Goal: Task Accomplishment & Management: Manage account settings

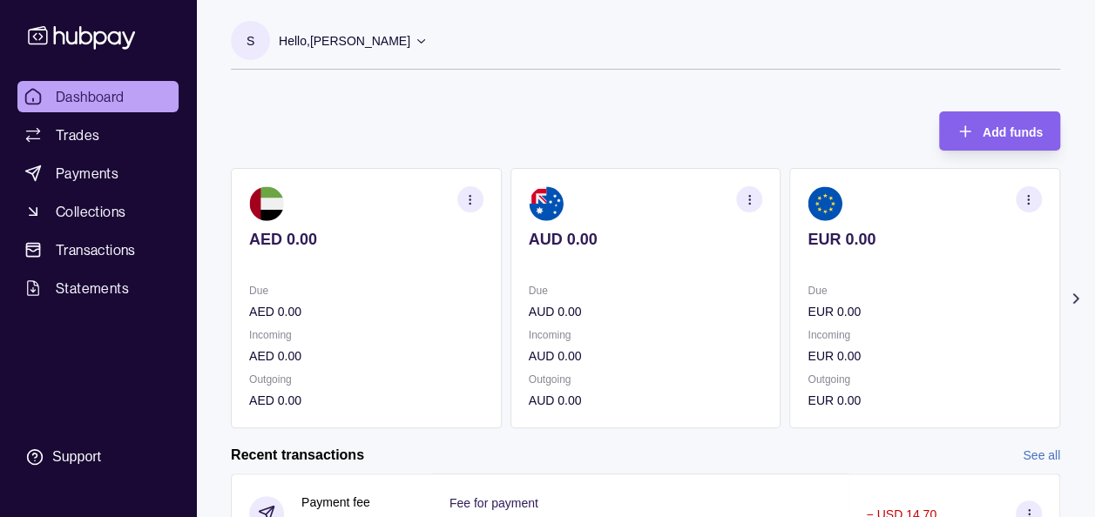
click at [1072, 296] on icon at bounding box center [1075, 298] width 17 height 17
click at [1028, 199] on circle "button" at bounding box center [1028, 199] width 1 height 1
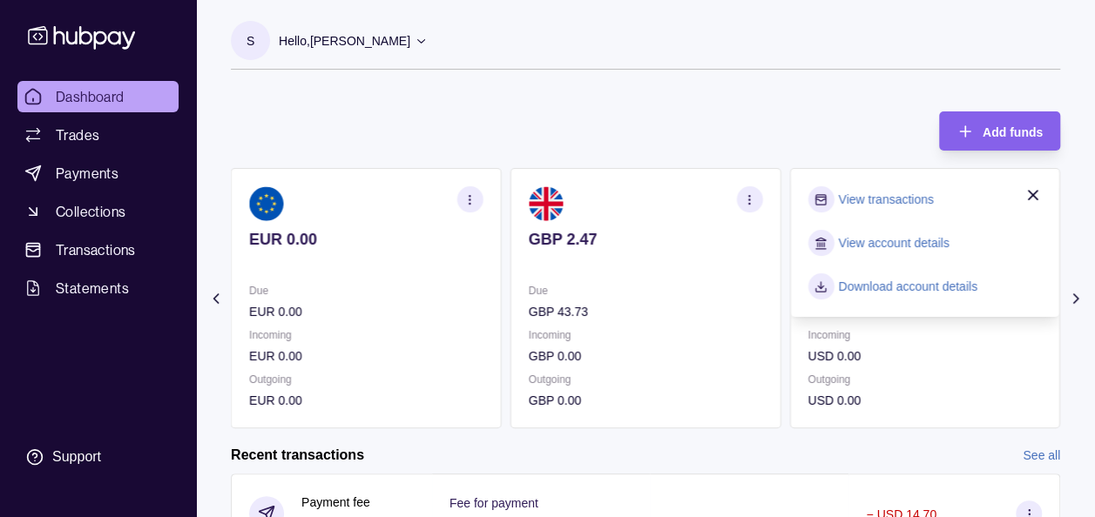
click at [916, 244] on link "View account details" at bounding box center [893, 242] width 111 height 19
click at [1075, 300] on icon at bounding box center [1075, 298] width 4 height 9
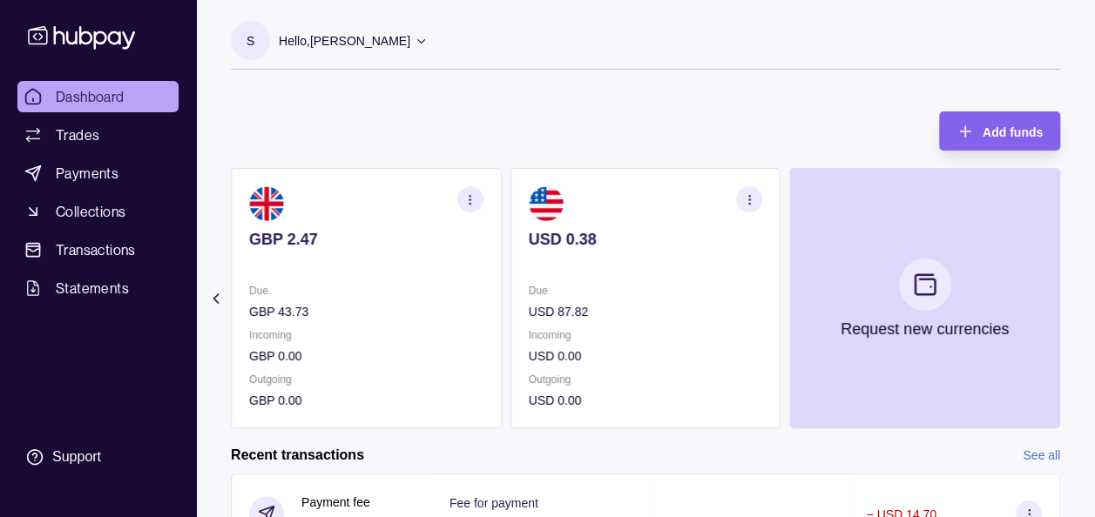
click at [1075, 300] on section "Add funds AED 0.00 Due AED 0.00 Incoming AED 0.00 Outgoing AED 0.00 AUD 0.00 Du…" at bounding box center [645, 500] width 899 height 812
click at [204, 294] on section "Add funds AED 0.00 Due AED 0.00 Incoming AED 0.00 Outgoing AED 0.00 AUD 0.00 Du…" at bounding box center [645, 500] width 899 height 812
drag, startPoint x: 204, startPoint y: 294, endPoint x: 212, endPoint y: 296, distance: 8.9
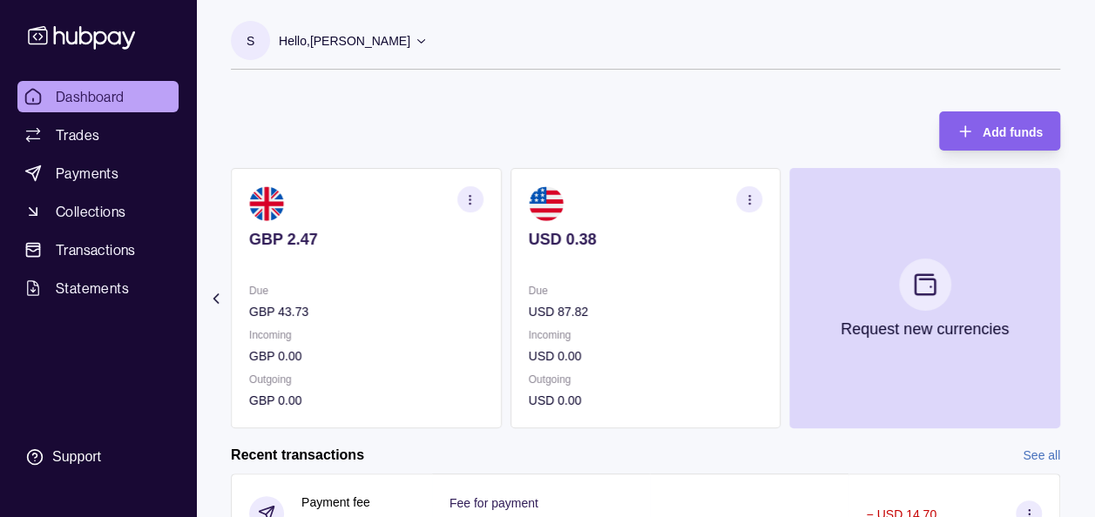
click at [212, 296] on icon at bounding box center [215, 298] width 17 height 17
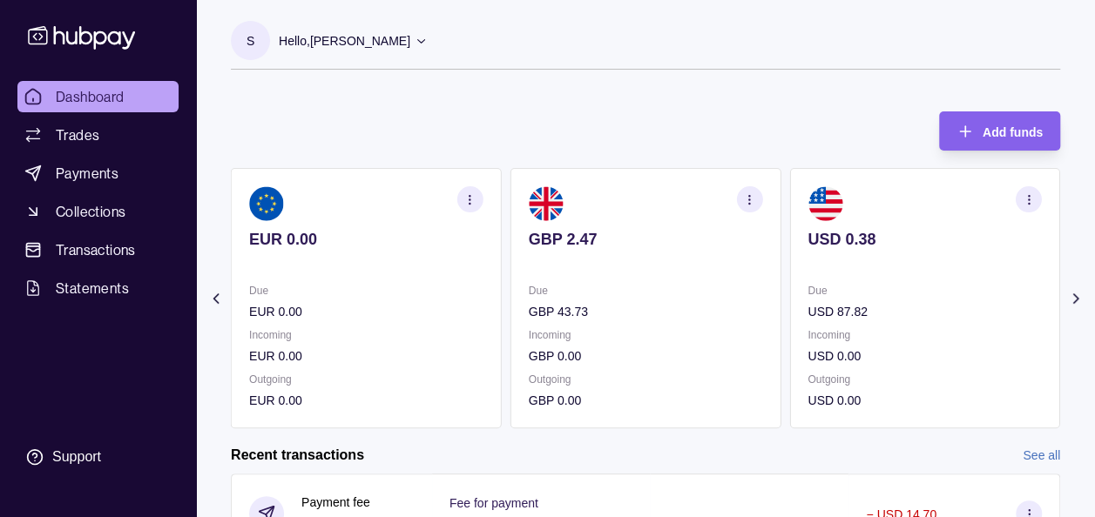
click at [212, 296] on icon at bounding box center [215, 298] width 17 height 17
click at [212, 296] on section "Add funds AED 0.00 Due AED 0.00 Incoming AED 0.00 Outgoing AED 0.00 AUD 0.00 Du…" at bounding box center [645, 500] width 899 height 812
click at [1076, 296] on icon at bounding box center [1075, 298] width 17 height 17
click at [1075, 303] on icon at bounding box center [1075, 298] width 17 height 17
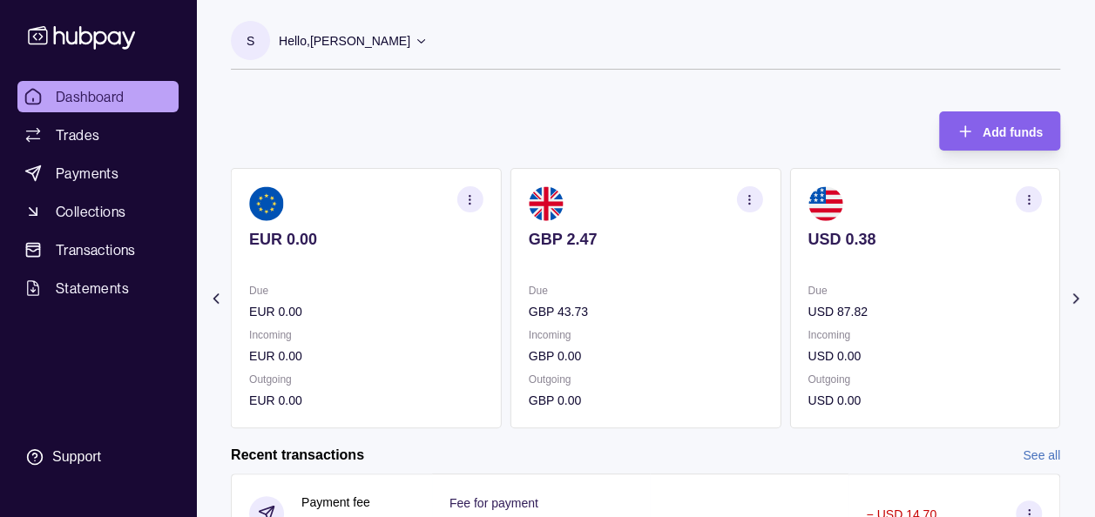
click at [1027, 200] on icon "button" at bounding box center [1027, 199] width 13 height 13
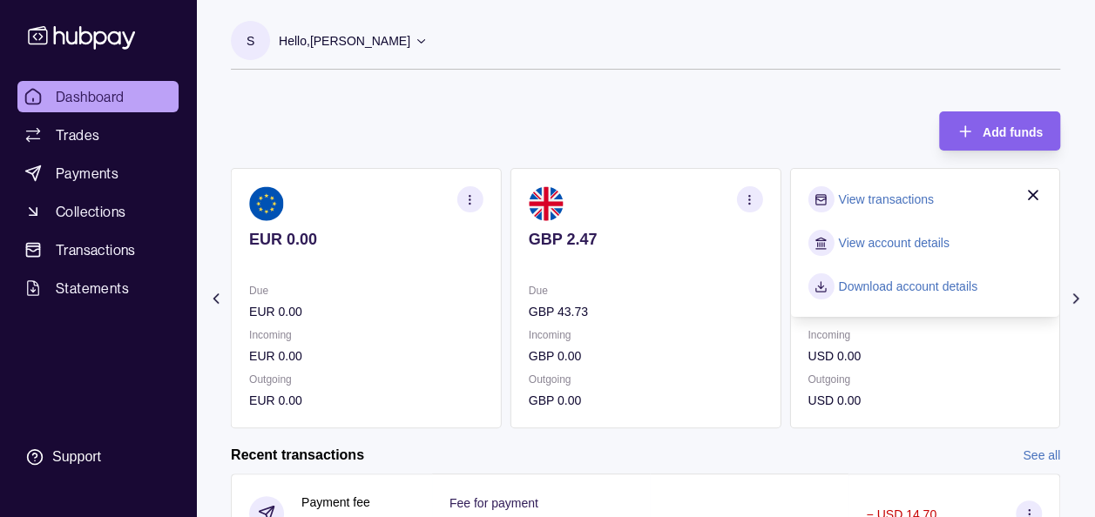
click at [921, 249] on link "View account details" at bounding box center [893, 242] width 111 height 19
click at [934, 241] on link "View account details" at bounding box center [893, 242] width 111 height 19
click at [1058, 241] on div "View transactions View account details Download account details" at bounding box center [924, 243] width 269 height 148
click at [1060, 241] on section "Add funds AED 0.00 Due AED 0.00 Incoming AED 0.00 Outgoing AED 0.00 AUD 0.00 Du…" at bounding box center [645, 500] width 899 height 812
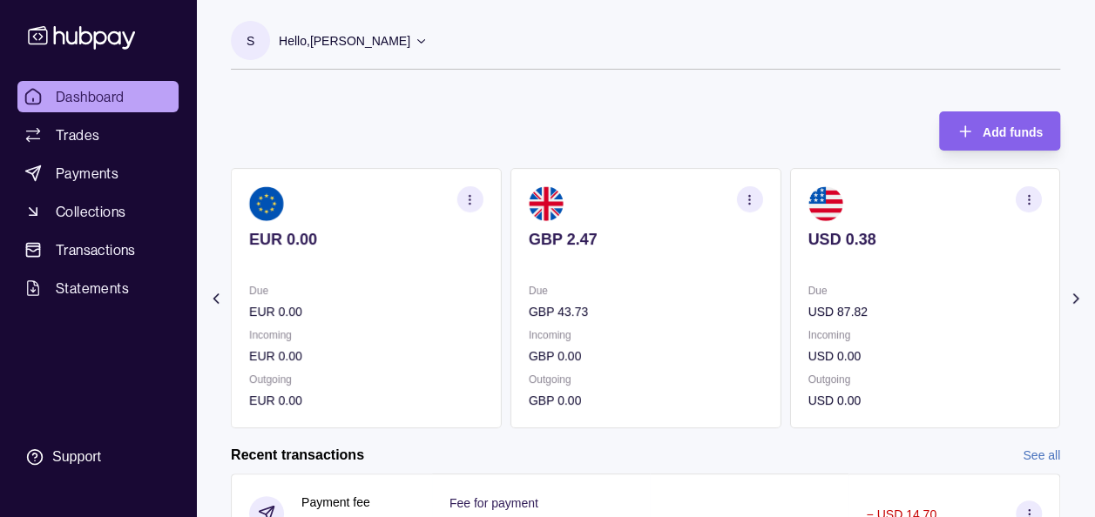
click at [789, 94] on div "Add funds AED 0.00 Due AED 0.00 Incoming AED 0.00 Outgoing AED 0.00 AUD 0.00 Du…" at bounding box center [645, 261] width 829 height 334
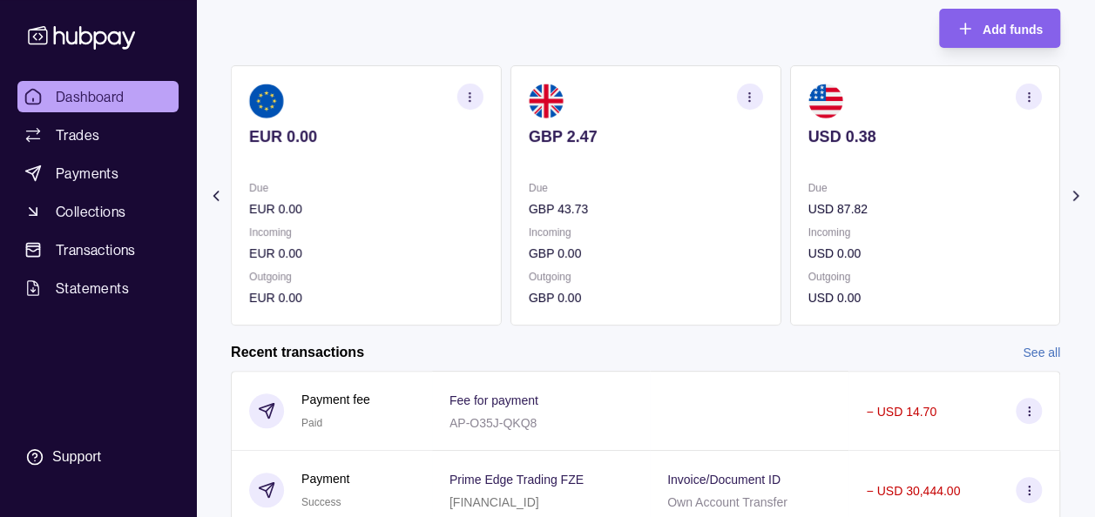
scroll to position [104, 0]
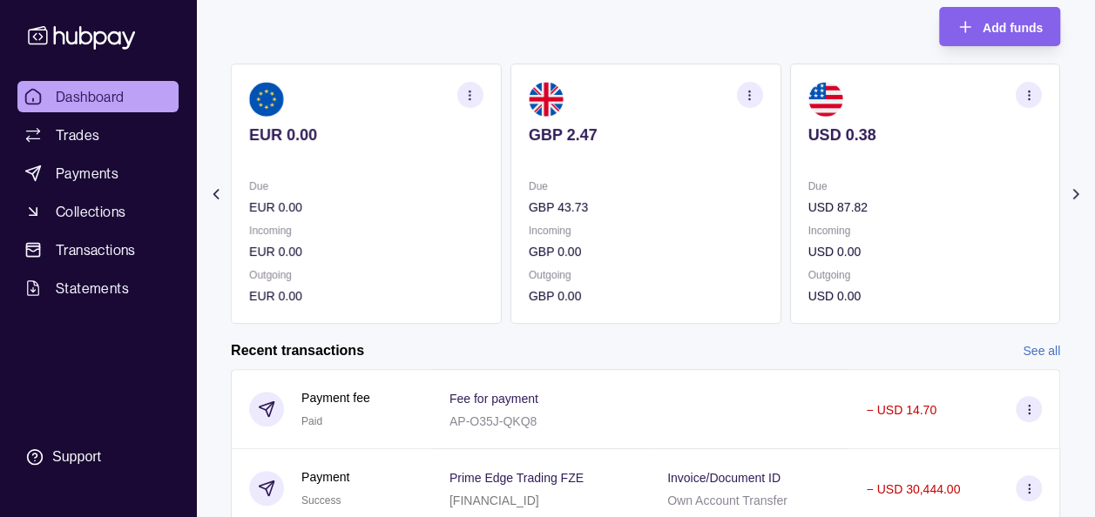
click at [656, 9] on div "Add funds AED 0.00 Due AED 0.00 Incoming AED 0.00 Outgoing AED 0.00 AUD 0.00 Du…" at bounding box center [645, 157] width 829 height 334
click at [1076, 191] on icon at bounding box center [1075, 193] width 17 height 17
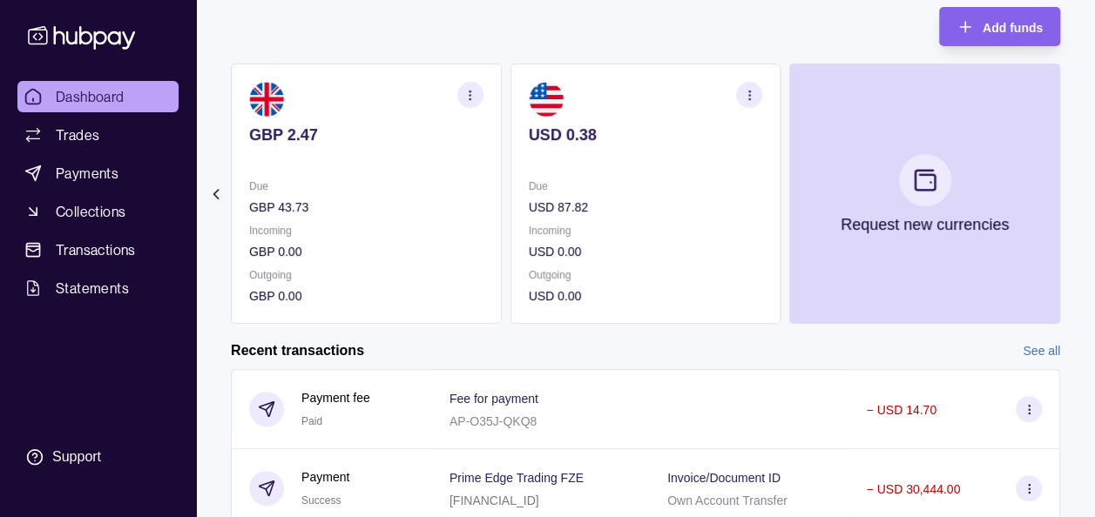
click at [650, 16] on div "Add funds AED 0.00 Due AED 0.00 Incoming AED 0.00 Outgoing AED 0.00 AUD 0.00 Du…" at bounding box center [645, 157] width 829 height 334
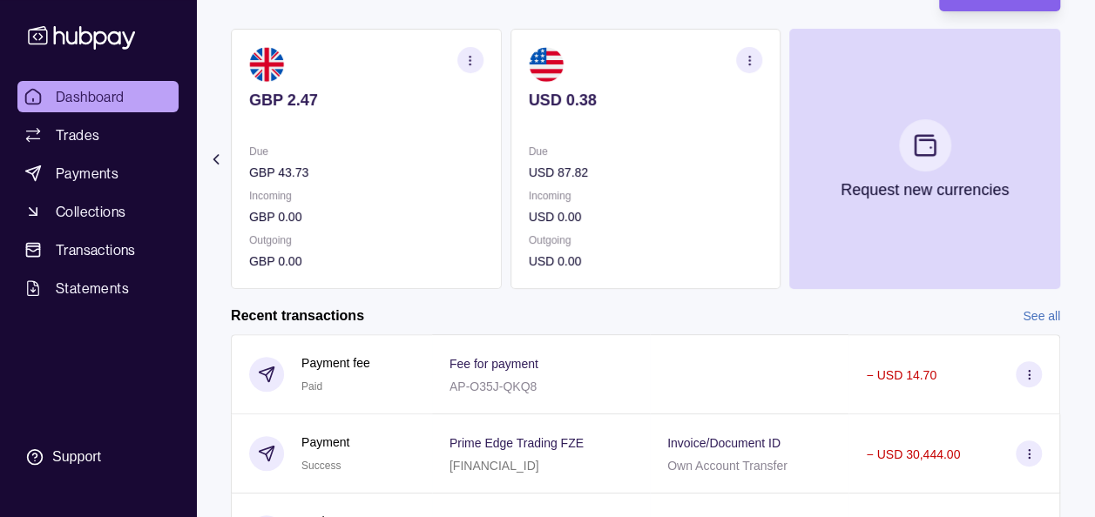
click at [203, 299] on section "Add funds AED 0.00 Due AED 0.00 Incoming AED 0.00 Outgoing AED 0.00 AUD 0.00 Du…" at bounding box center [645, 361] width 899 height 812
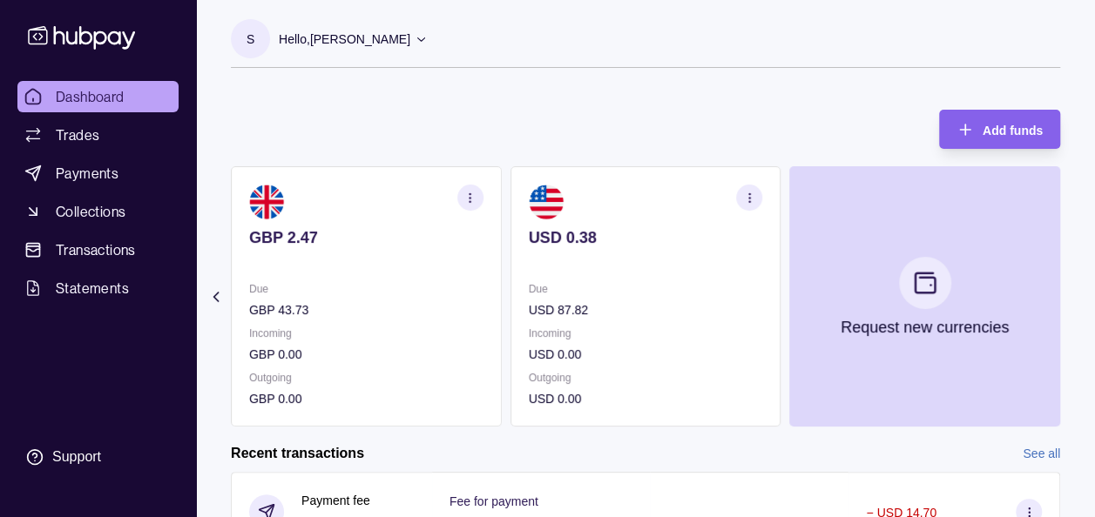
scroll to position [0, 0]
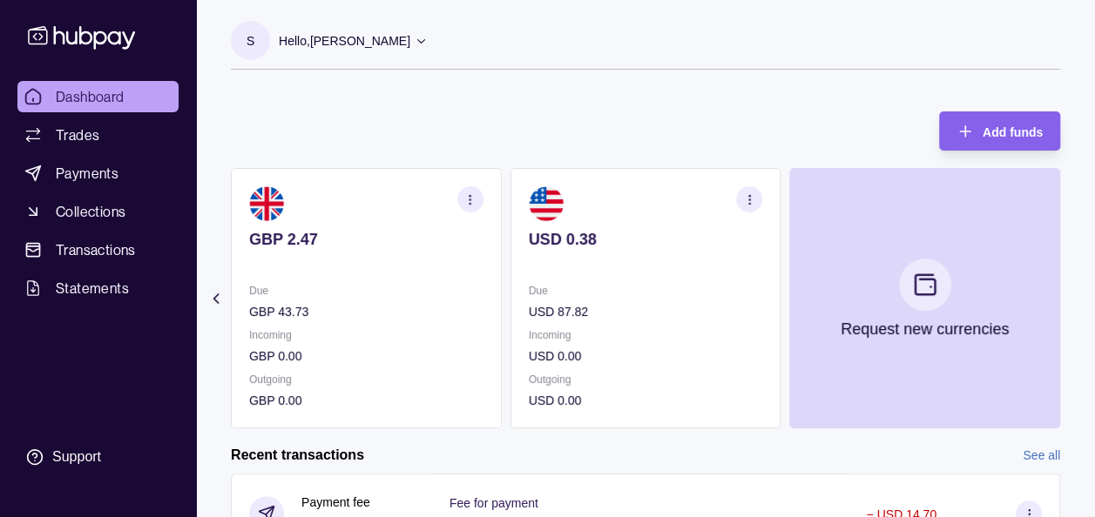
click at [664, 77] on div "S Hello, [PERSON_NAME] Prime Edge Trading FZE Account Terms and conditions Priv…" at bounding box center [645, 54] width 829 height 66
click at [91, 245] on span "Transactions" at bounding box center [96, 249] width 80 height 21
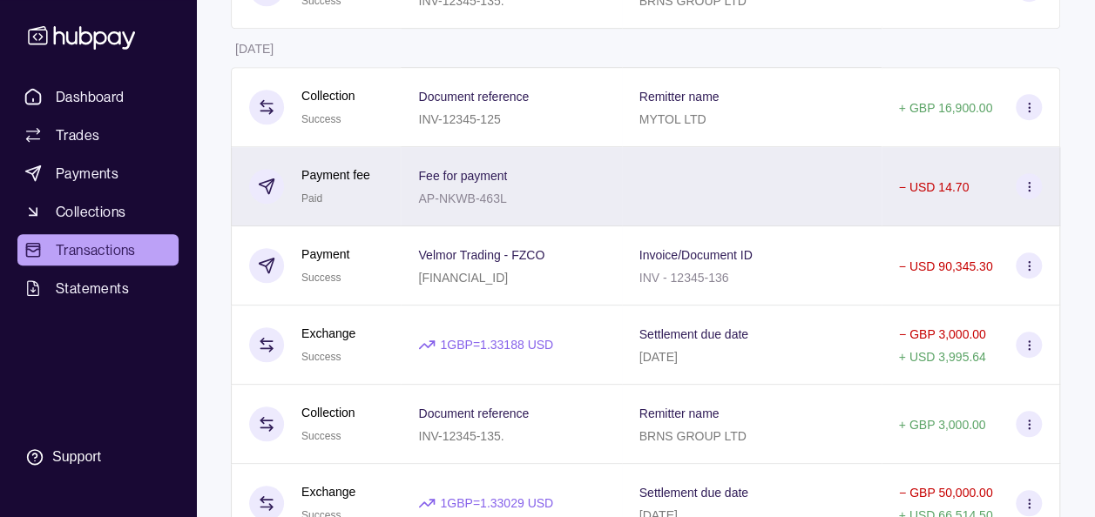
scroll to position [522, 0]
